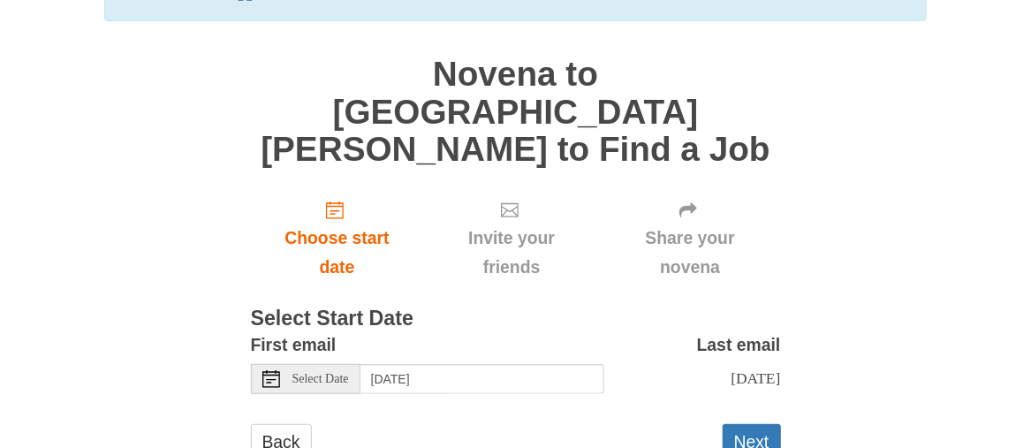
scroll to position [179, 0]
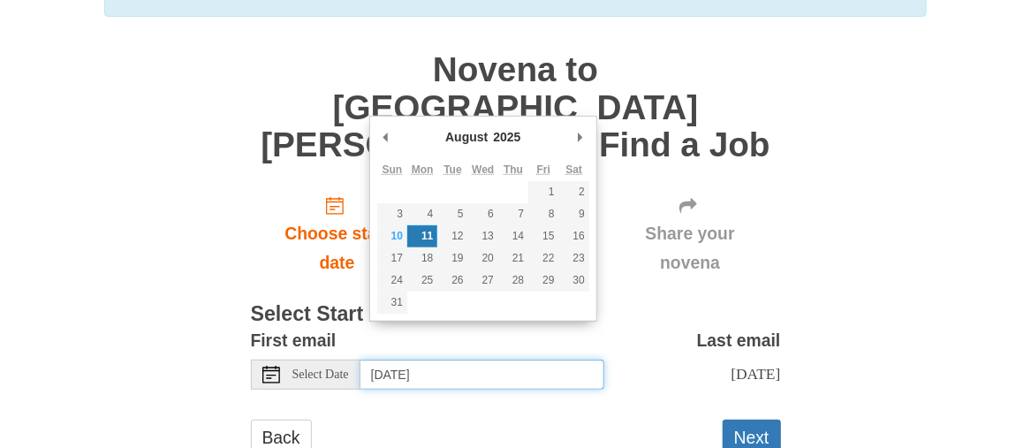
click at [519, 360] on input "Monday, August 11th" at bounding box center [483, 375] width 244 height 30
type input "Sunday, August 10th"
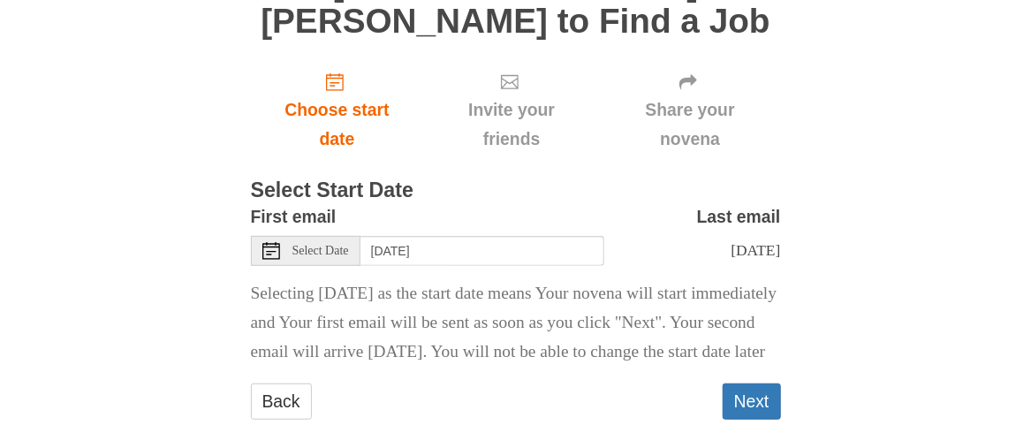
scroll to position [316, 0]
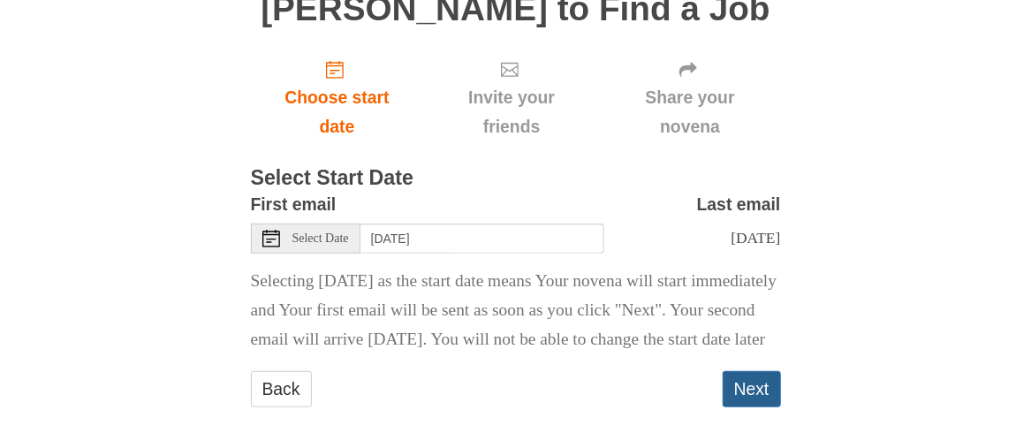
click at [745, 379] on button "Next" at bounding box center [752, 389] width 58 height 36
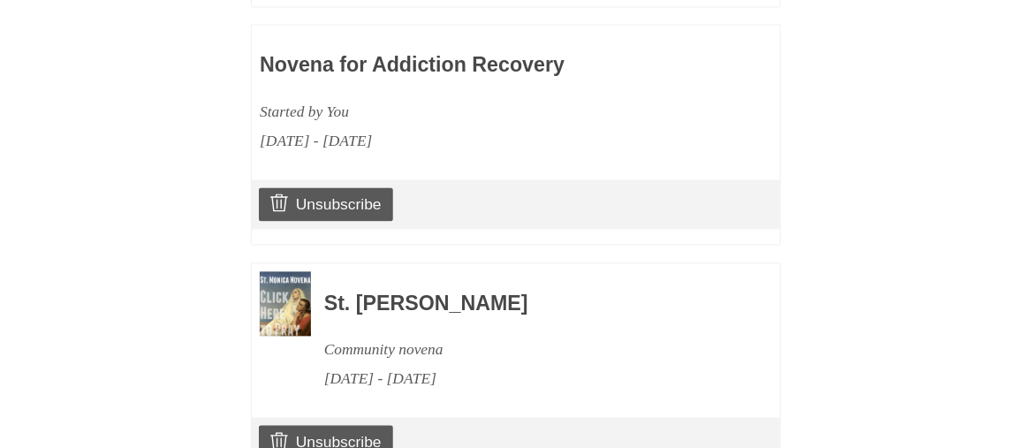
scroll to position [1495, 0]
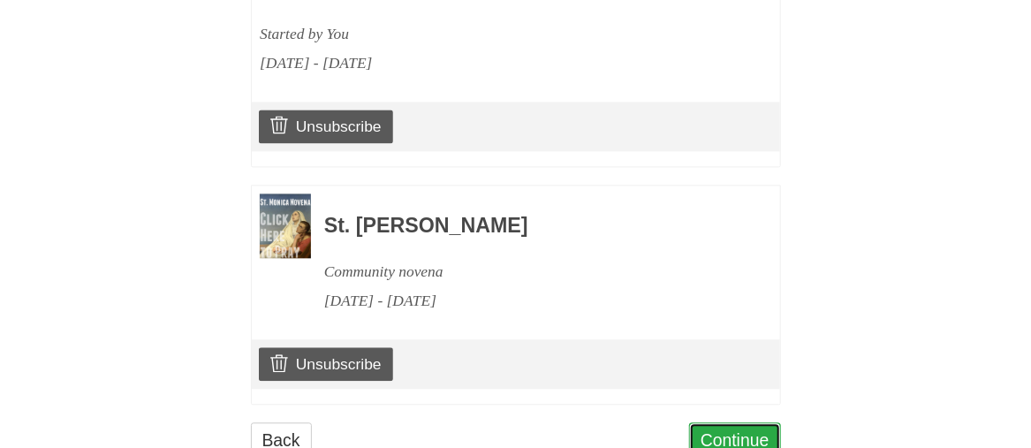
click at [751, 422] on link "Continue" at bounding box center [735, 440] width 92 height 36
